Goal: Task Accomplishment & Management: Manage account settings

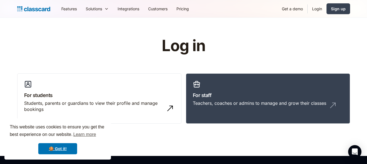
click at [313, 10] on link "Login" at bounding box center [316, 8] width 19 height 12
click at [57, 148] on link "🍪 Got it!" at bounding box center [57, 148] width 39 height 11
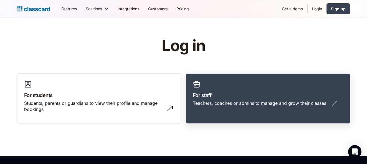
click at [333, 101] on img at bounding box center [334, 103] width 9 height 9
